Goal: Task Accomplishment & Management: Manage account settings

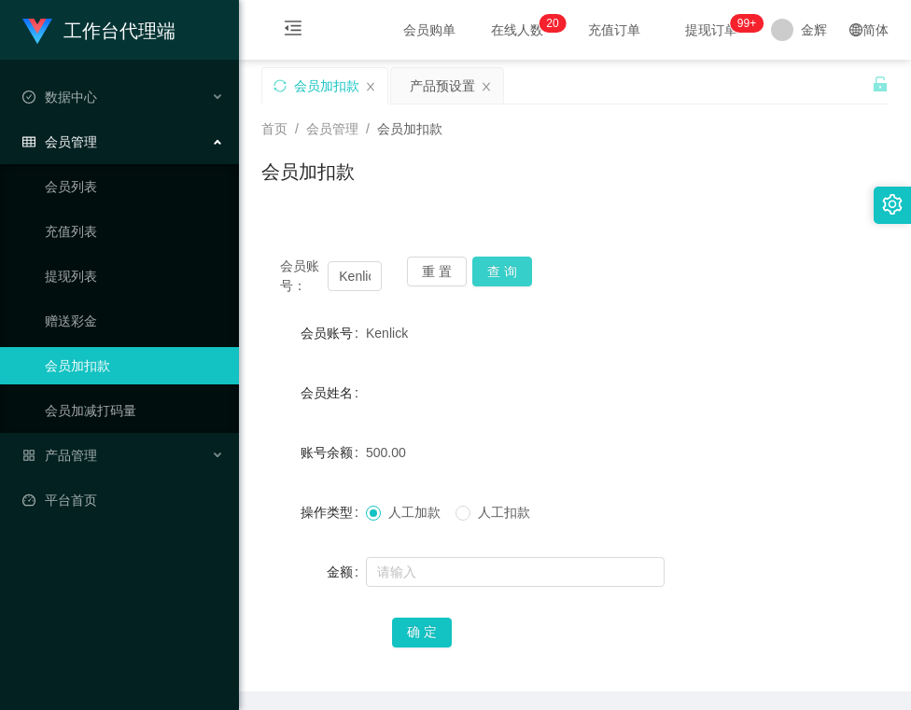
click at [515, 266] on button "查 询" at bounding box center [502, 272] width 60 height 30
click at [439, 277] on button "重 置" at bounding box center [437, 272] width 60 height 30
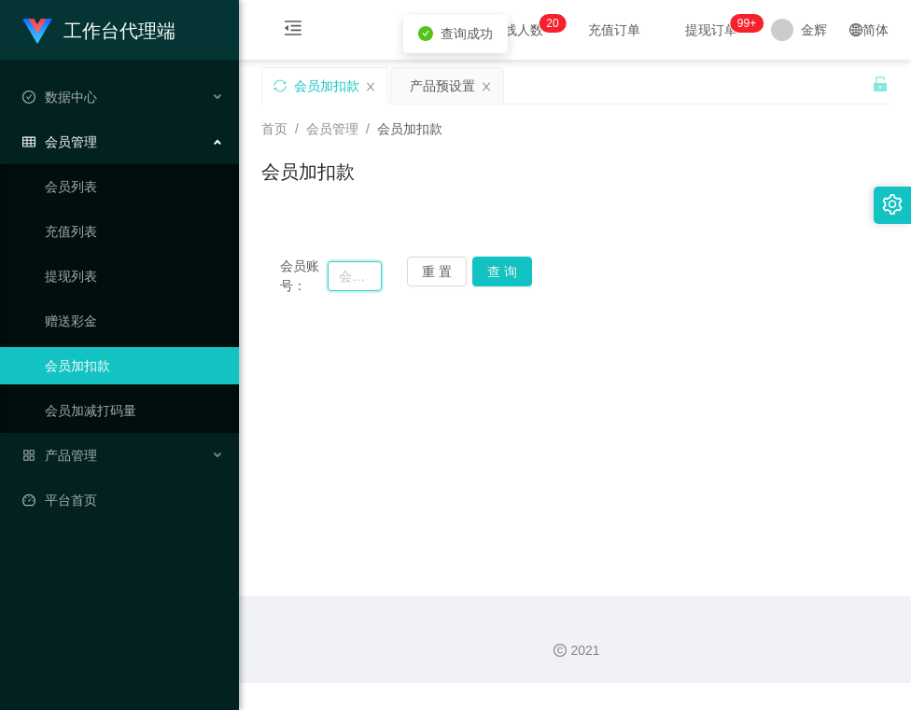
click at [372, 278] on input "text" at bounding box center [354, 276] width 53 height 30
type input "Cong123"
click at [486, 263] on button "查 询" at bounding box center [502, 272] width 60 height 30
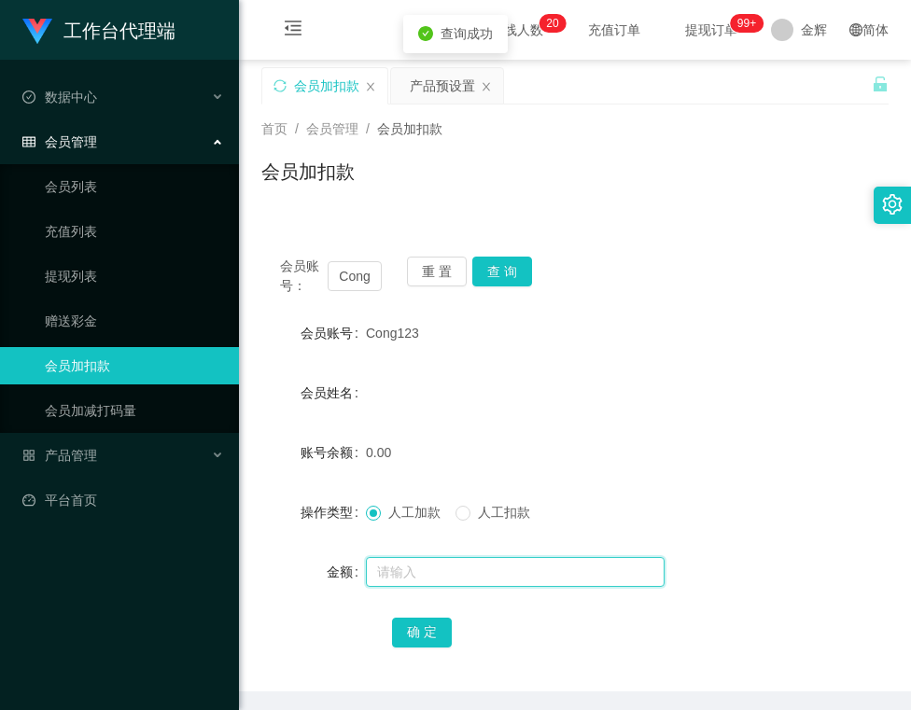
click at [388, 573] on input "text" at bounding box center [515, 572] width 299 height 30
type input "100"
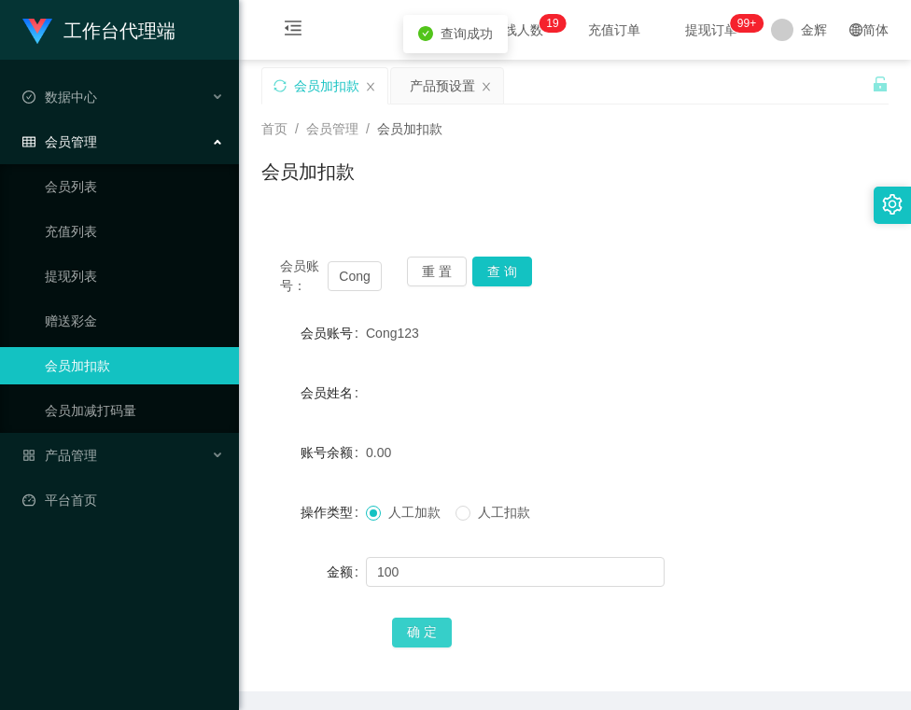
click at [411, 627] on button "确 定" at bounding box center [422, 633] width 60 height 30
click at [431, 93] on div "产品预设置" at bounding box center [442, 85] width 65 height 35
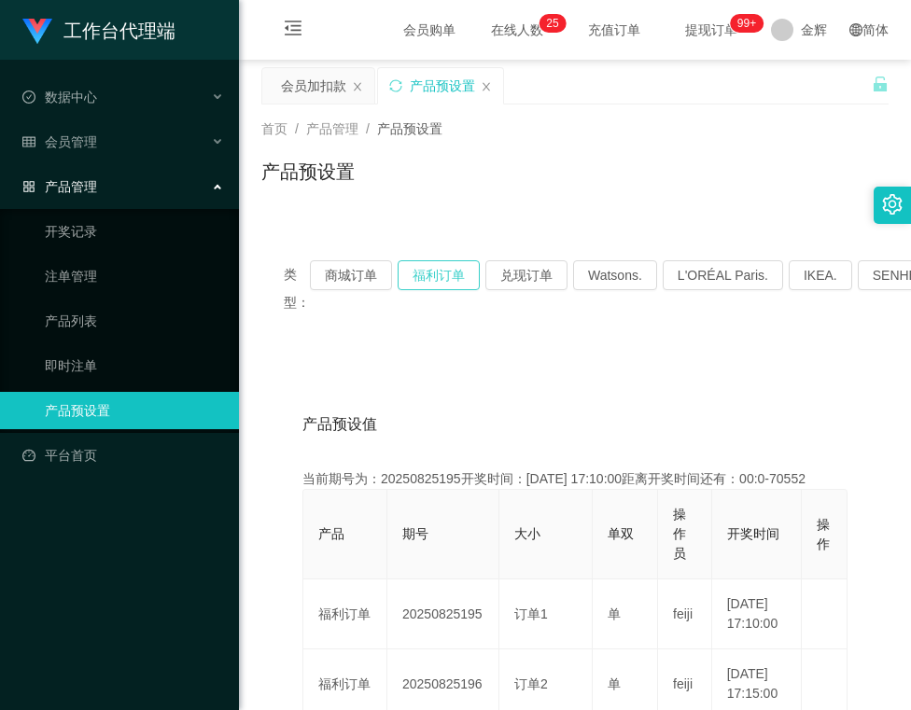
click at [454, 281] on button "福利订单" at bounding box center [439, 275] width 82 height 30
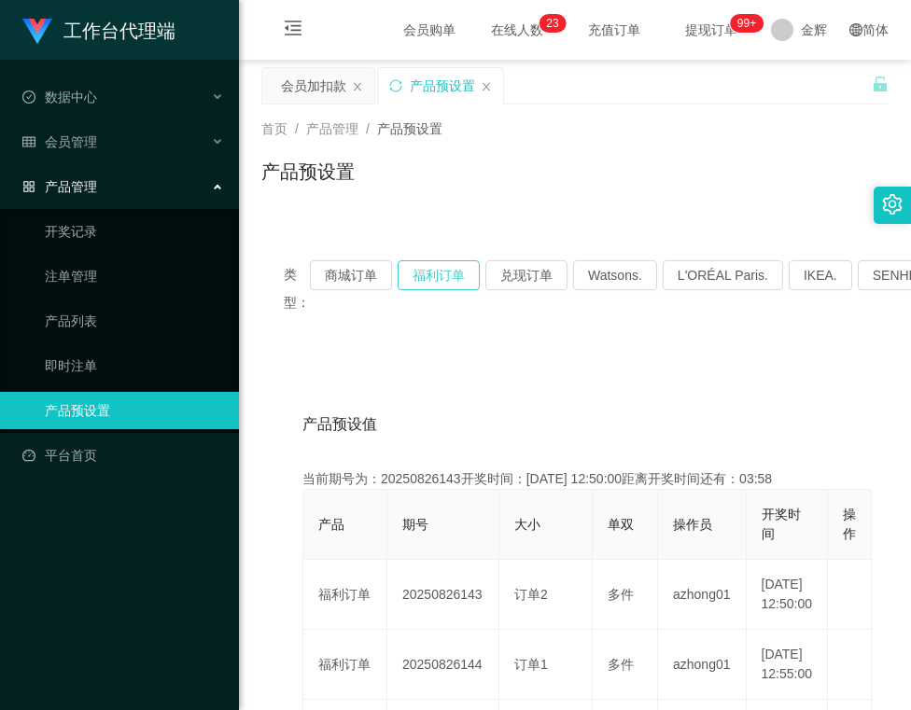
click at [456, 265] on button "福利订单" at bounding box center [439, 275] width 82 height 30
click at [711, 169] on div "产品预设置" at bounding box center [574, 179] width 627 height 43
click at [327, 79] on div "会员加扣款" at bounding box center [313, 85] width 65 height 35
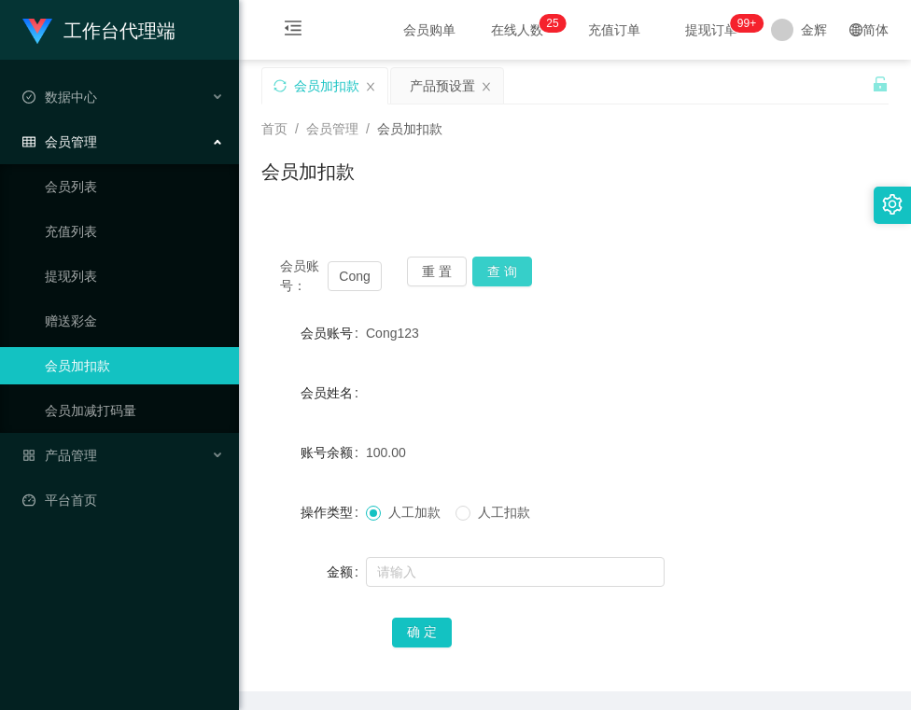
click at [495, 271] on button "查 询" at bounding box center [502, 272] width 60 height 30
click at [506, 252] on div "会员账号： Cong123 重 置 查 询 会员账号 Cong123 会员姓名 账号余额 50.00 操作类型 人工加款 人工扣款 金额 确 定" at bounding box center [574, 465] width 627 height 454
click at [506, 274] on button "查 询" at bounding box center [502, 272] width 60 height 30
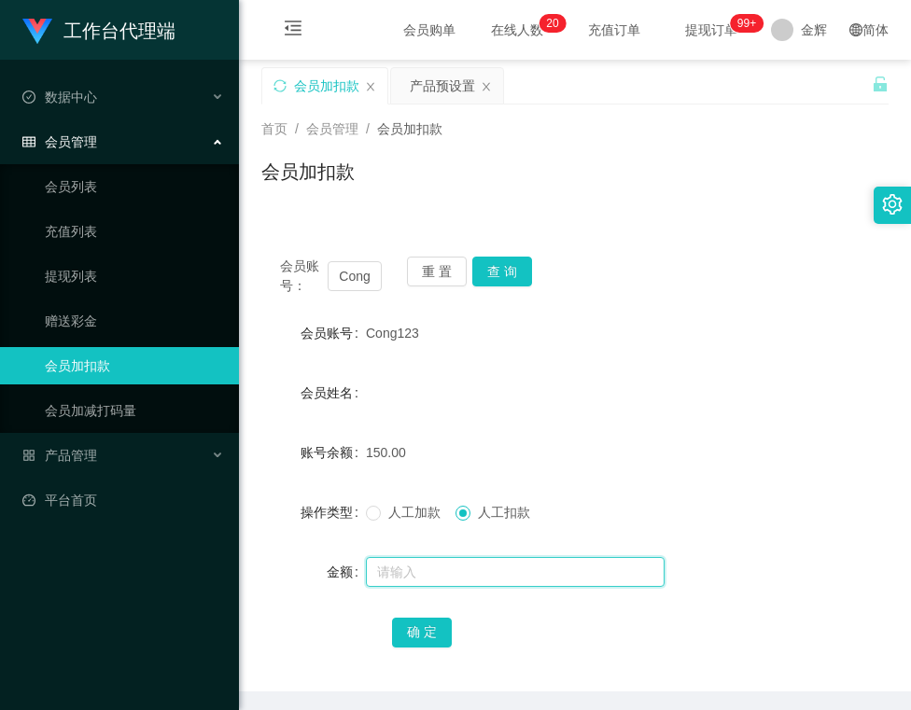
click at [459, 566] on input "text" at bounding box center [515, 572] width 299 height 30
type input "150"
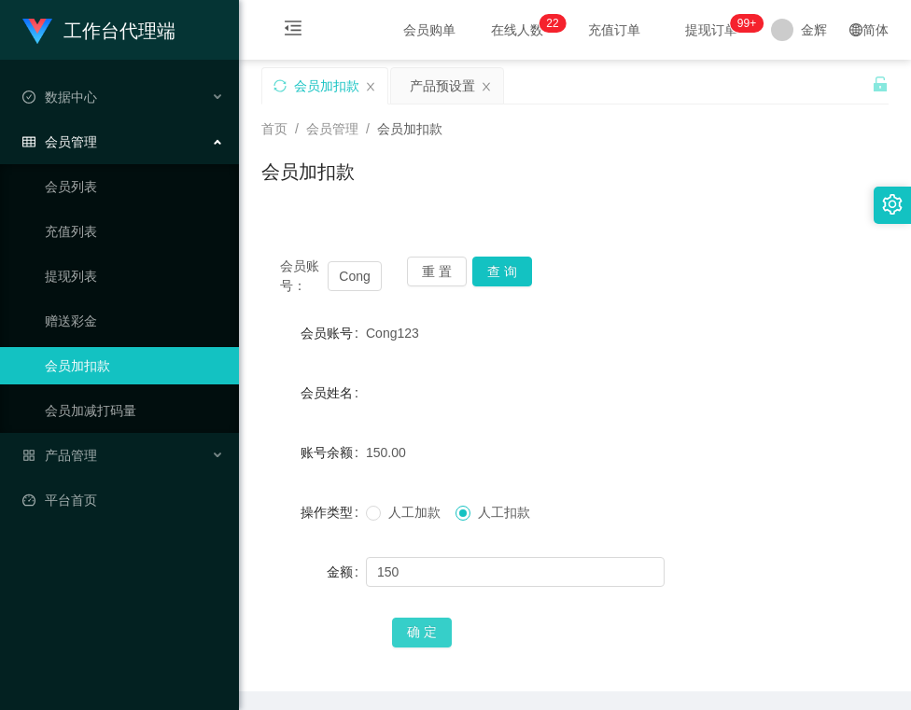
click at [441, 620] on button "确 定" at bounding box center [422, 633] width 60 height 30
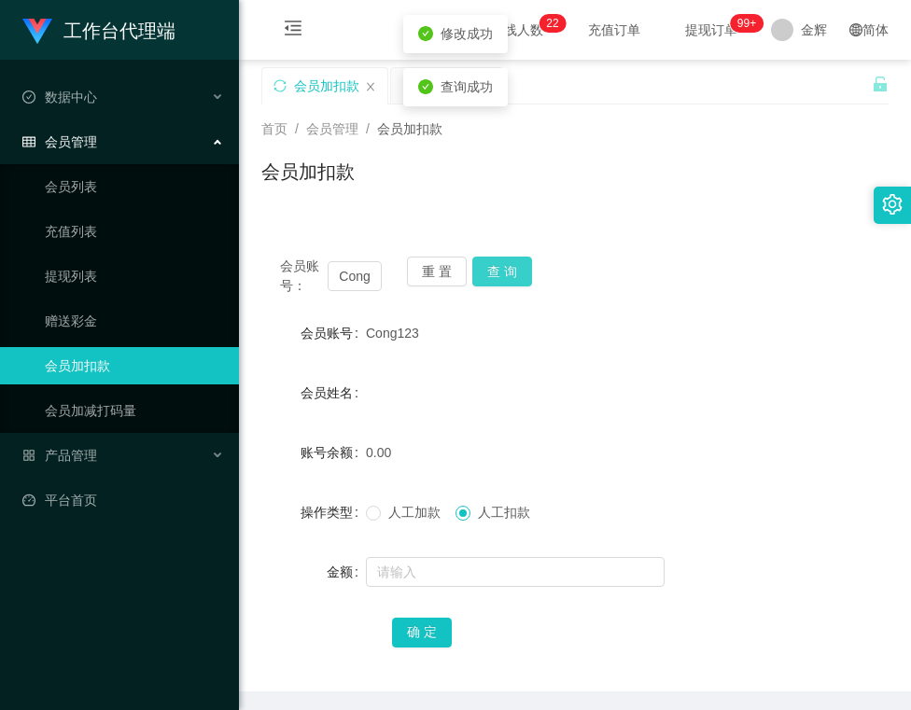
click at [490, 265] on button "查 询" at bounding box center [502, 272] width 60 height 30
click at [394, 431] on form "会员账号 Cong123 会员姓名 账号余额 0.00 操作类型 人工加款 人工扣款 金额 确 定" at bounding box center [574, 483] width 627 height 336
click at [412, 199] on div "会员加扣款" at bounding box center [574, 179] width 627 height 43
click at [582, 203] on div "首页 / 会员管理 / 会员加扣款 / 会员加扣款" at bounding box center [575, 160] width 672 height 111
click at [495, 277] on button "查 询" at bounding box center [502, 272] width 60 height 30
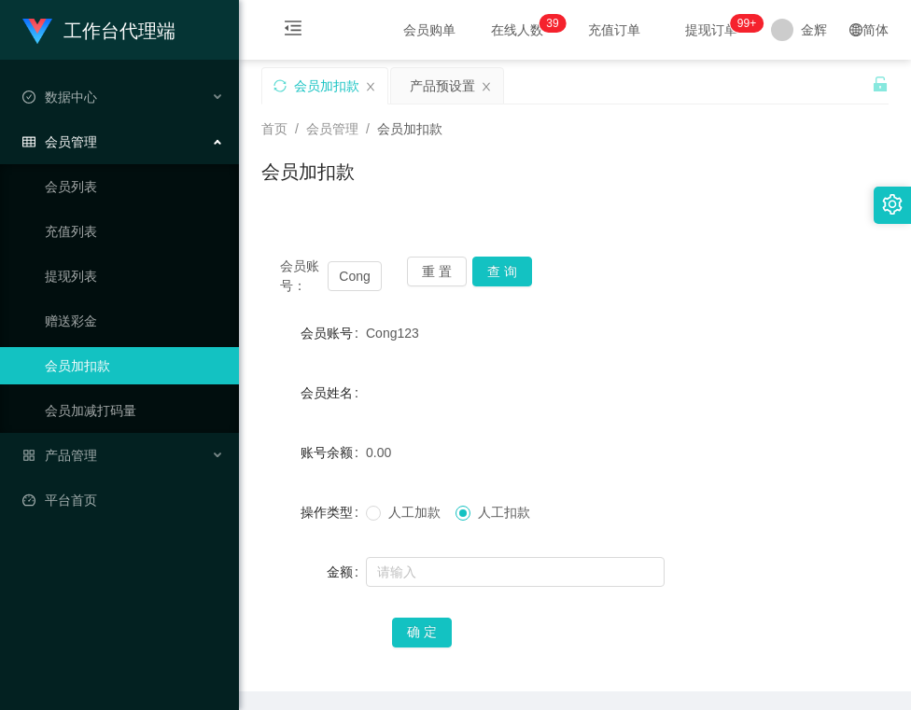
click at [330, 367] on form "会员账号 Cong123 会员姓名 账号余额 0.00 操作类型 人工加款 人工扣款 金额 确 定" at bounding box center [574, 483] width 627 height 336
click at [673, 355] on form "会员账号 Cong123 会员姓名 账号余额 0.00 操作类型 人工加款 人工扣款 金额 确 定" at bounding box center [574, 483] width 627 height 336
click at [638, 378] on div "会员姓名" at bounding box center [574, 392] width 627 height 37
click at [723, 225] on div "会员账号： Cong123 重 置 查 询 会员账号 Cong123 会员姓名 账号余额 0.00 操作类型 人工加款 人工扣款 金额 确 定" at bounding box center [574, 454] width 627 height 476
click at [782, 259] on div "会员账号： Cong123 重 置 查 询" at bounding box center [574, 276] width 627 height 39
